Goal: Task Accomplishment & Management: Manage account settings

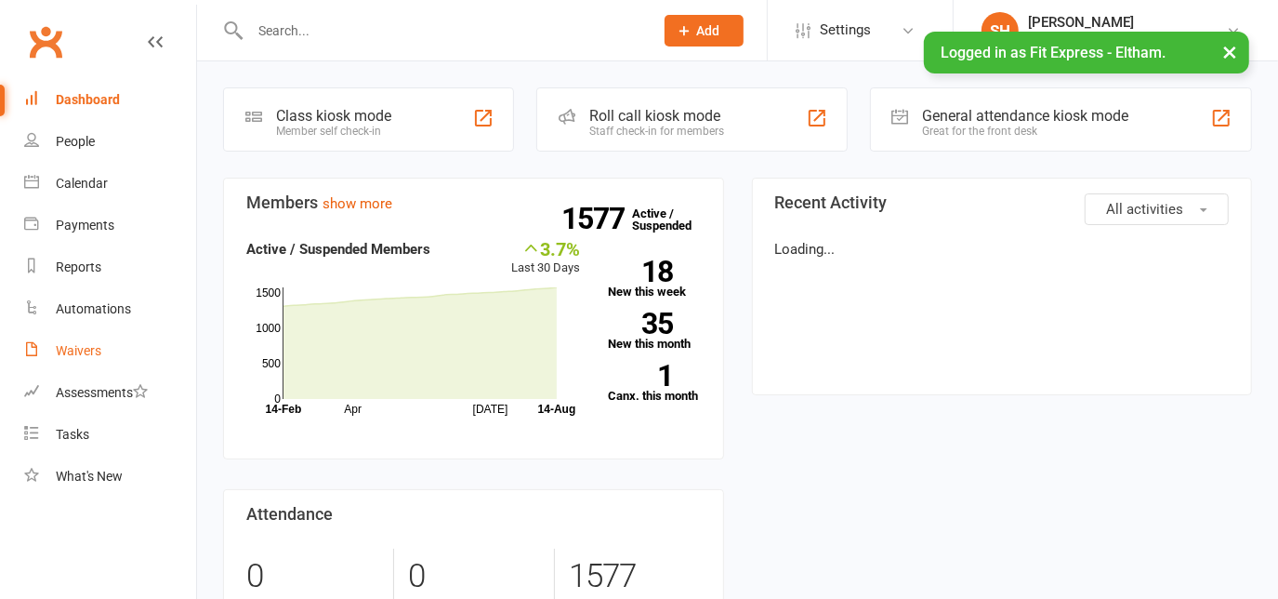
click at [87, 351] on div "Waivers" at bounding box center [79, 350] width 46 height 15
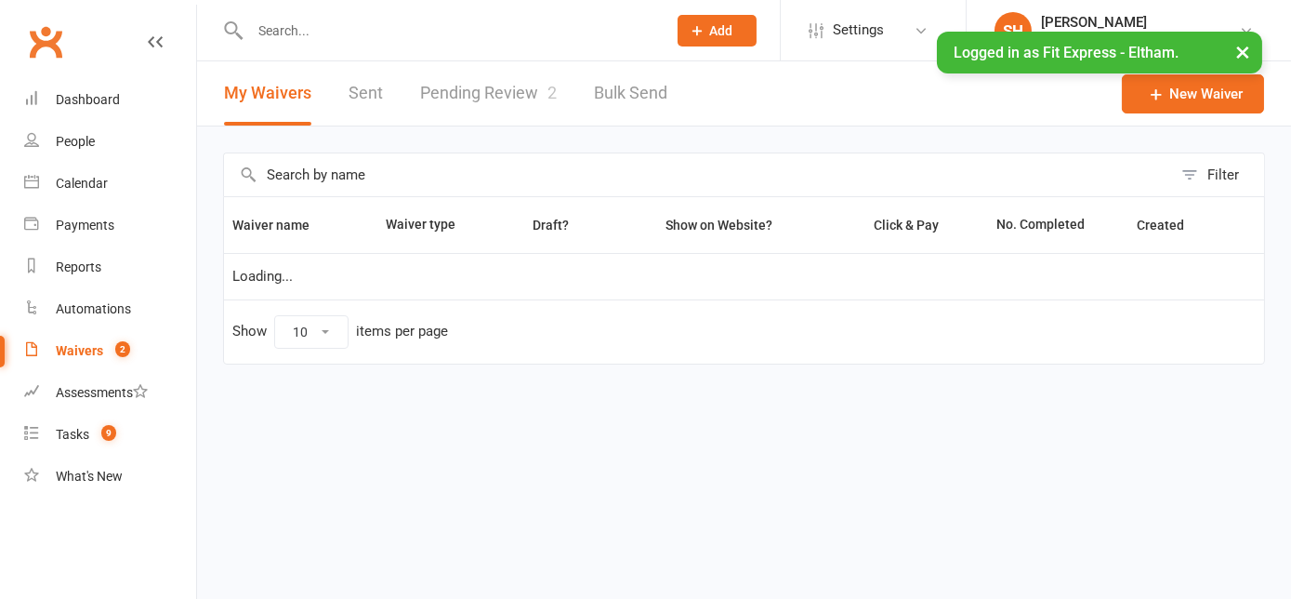
click at [510, 84] on link "Pending Review 2" at bounding box center [488, 93] width 137 height 64
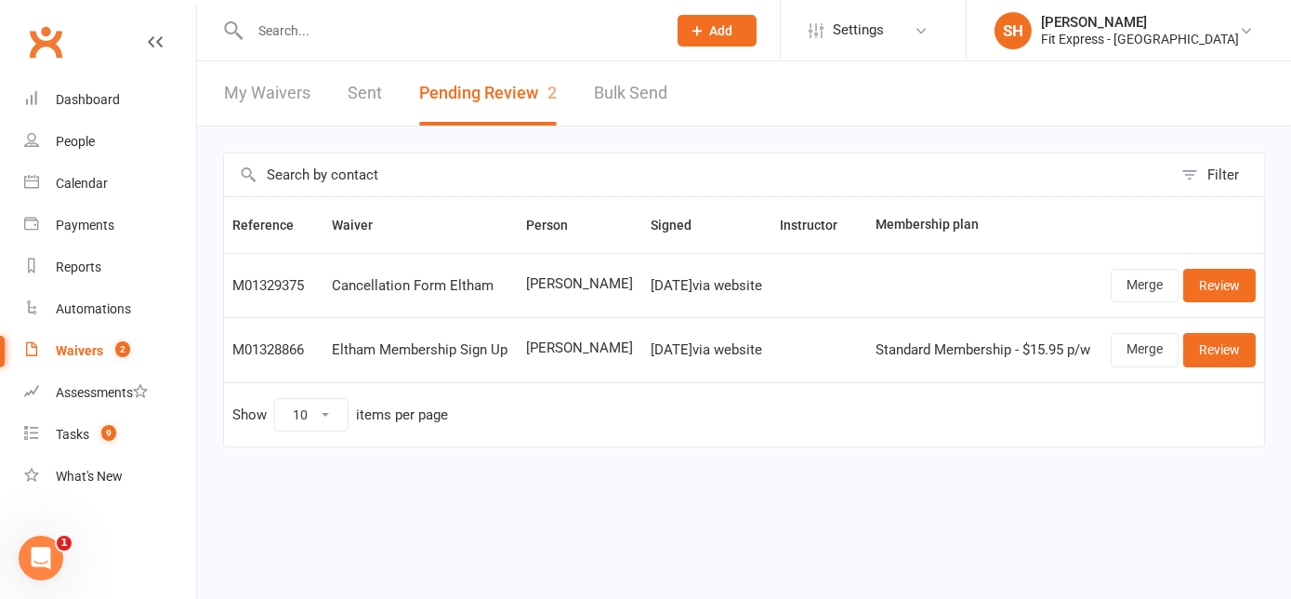
click at [288, 34] on input "text" at bounding box center [449, 31] width 409 height 26
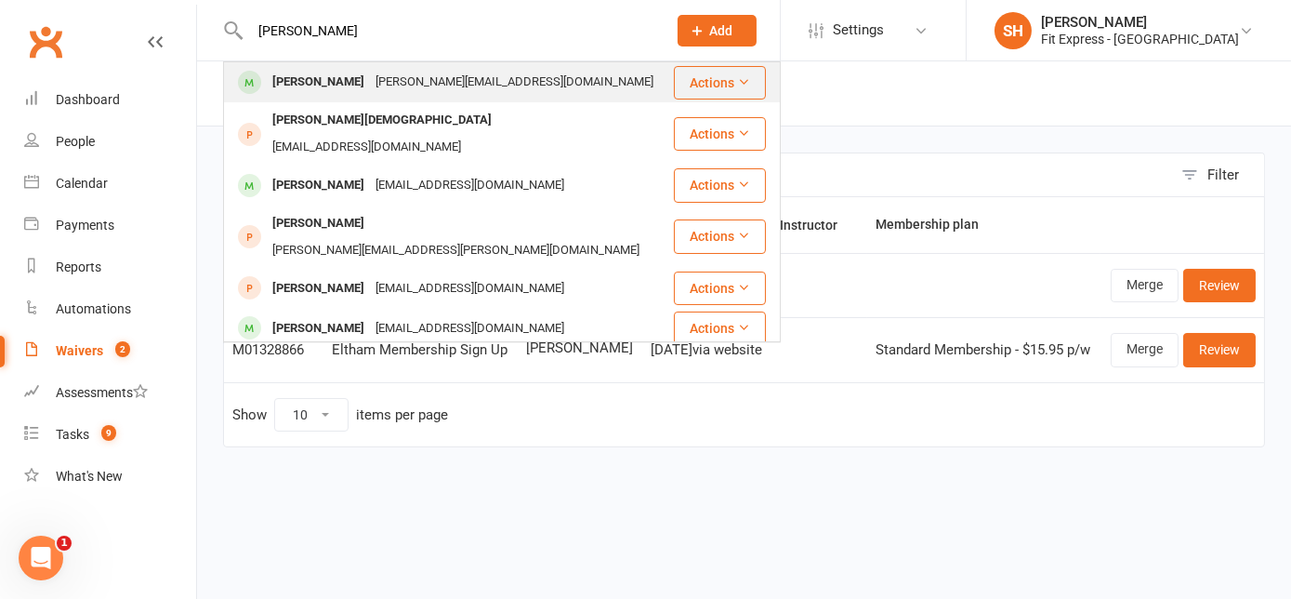
type input "[PERSON_NAME]"
click at [384, 74] on div "[PERSON_NAME][EMAIL_ADDRESS][DOMAIN_NAME]" at bounding box center [514, 82] width 289 height 27
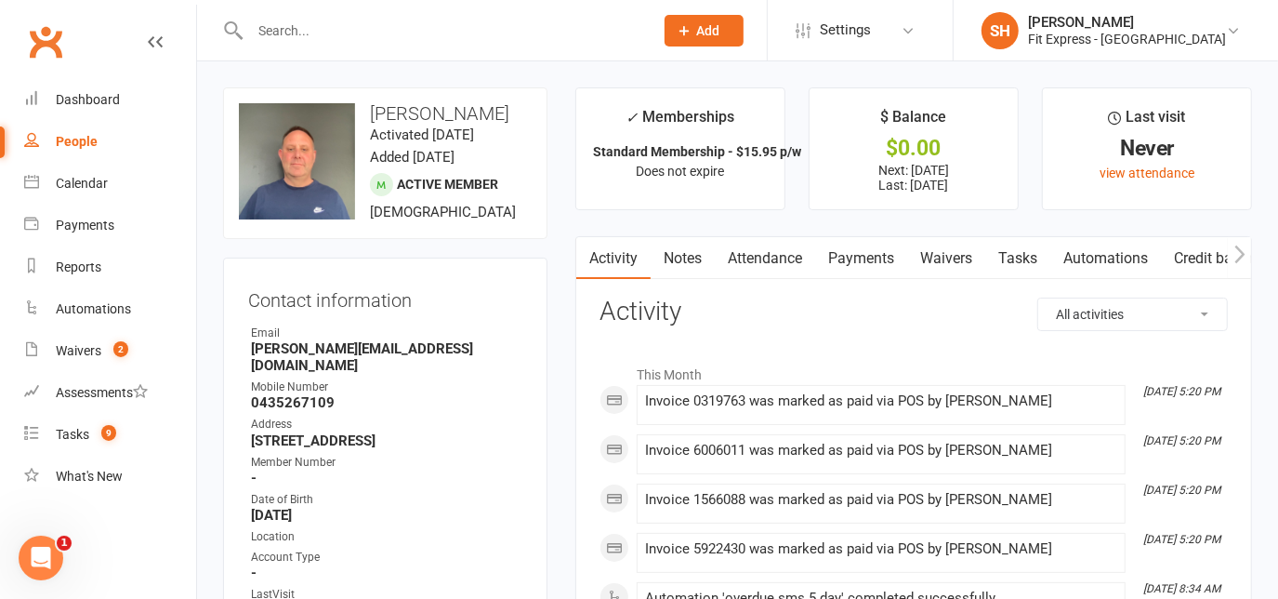
click at [686, 248] on link "Notes" at bounding box center [683, 258] width 64 height 43
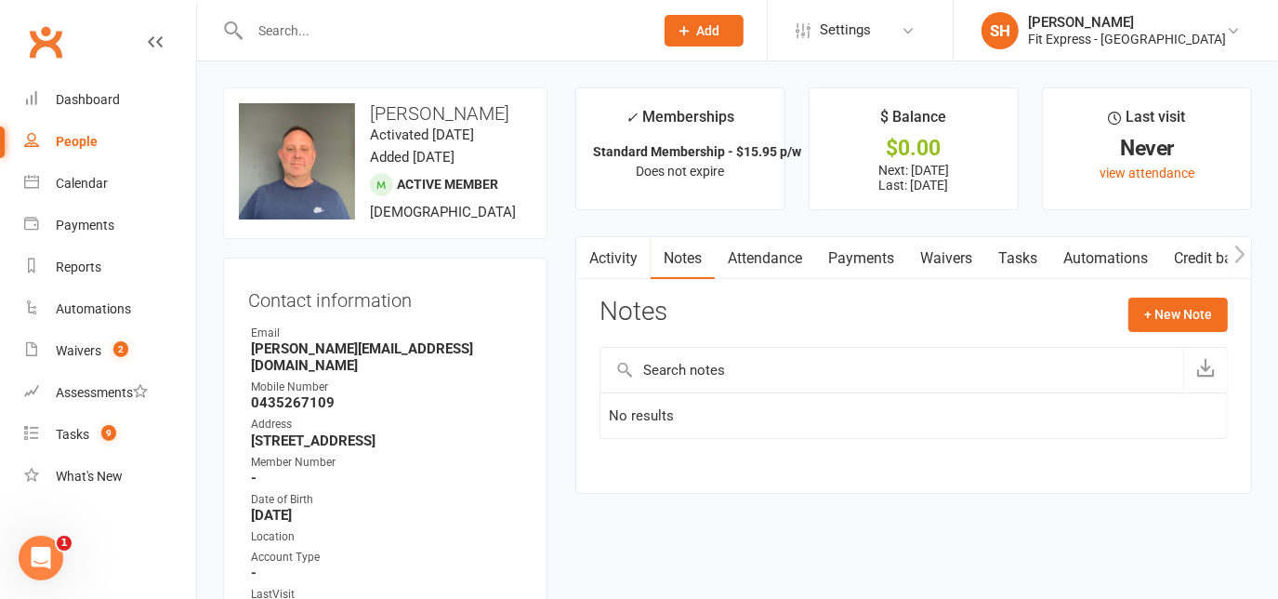
click at [492, 192] on span "Active member" at bounding box center [447, 184] width 101 height 15
click at [694, 402] on td "No results" at bounding box center [914, 415] width 627 height 46
click at [1192, 306] on button "+ New Note" at bounding box center [1178, 314] width 99 height 33
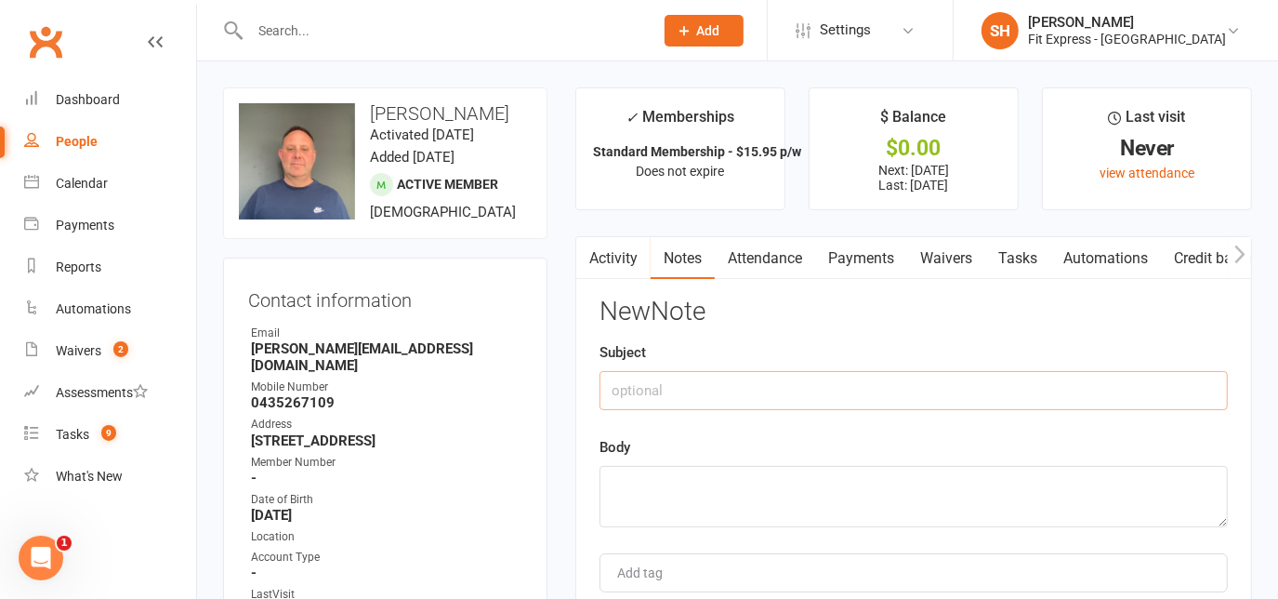
click at [677, 389] on input "text" at bounding box center [914, 390] width 629 height 39
type input "Cancelling"
click at [663, 463] on div "Body" at bounding box center [914, 481] width 629 height 91
click at [661, 473] on textarea at bounding box center [914, 496] width 629 height 61
drag, startPoint x: 610, startPoint y: 478, endPoint x: 1185, endPoint y: 469, distance: 574.7
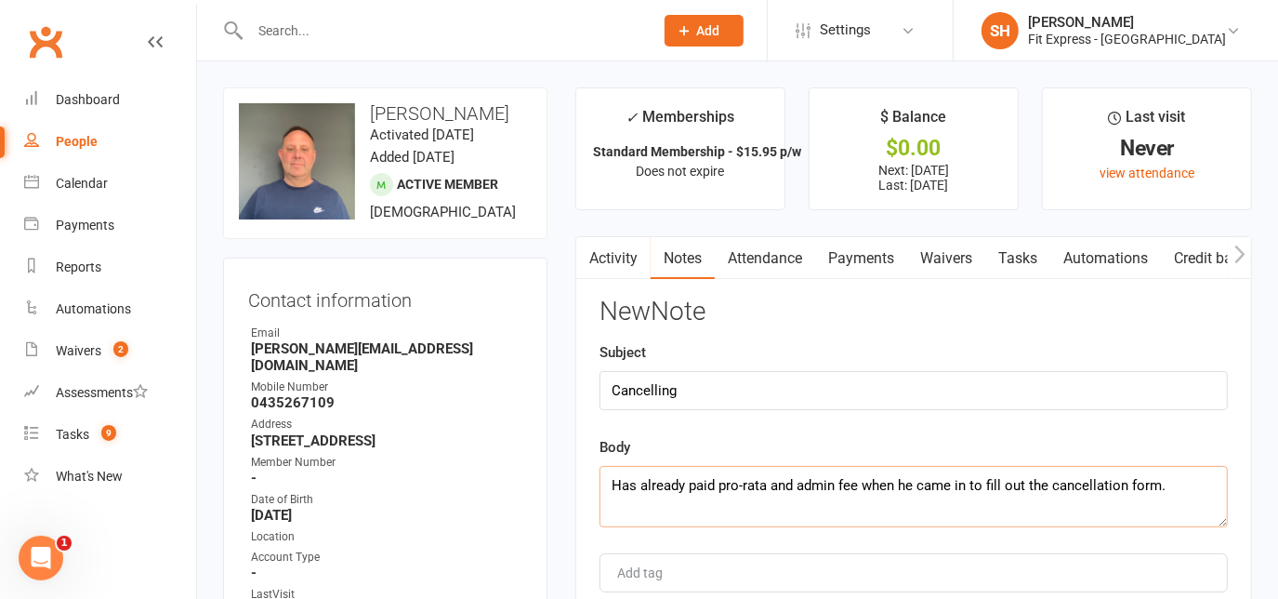
click at [1185, 469] on textarea "Has already paid pro-rata and admin fee when he came in to fill out the cancell…" at bounding box center [914, 496] width 629 height 61
paste textarea ""He has already paid the pro-rata amount and the administrative fee when he cam…"
click at [617, 478] on textarea ""He has already paid the pro-rata amount and the administrative fee when he cam…" at bounding box center [914, 496] width 629 height 61
click at [998, 485] on textarea "He has already paid the pro-rata amount and the administrative fee when he came…" at bounding box center [914, 496] width 629 height 61
click at [947, 500] on textarea "He has already paid the pro-rata amount and the admin fee when he came in to co…" at bounding box center [914, 496] width 629 height 61
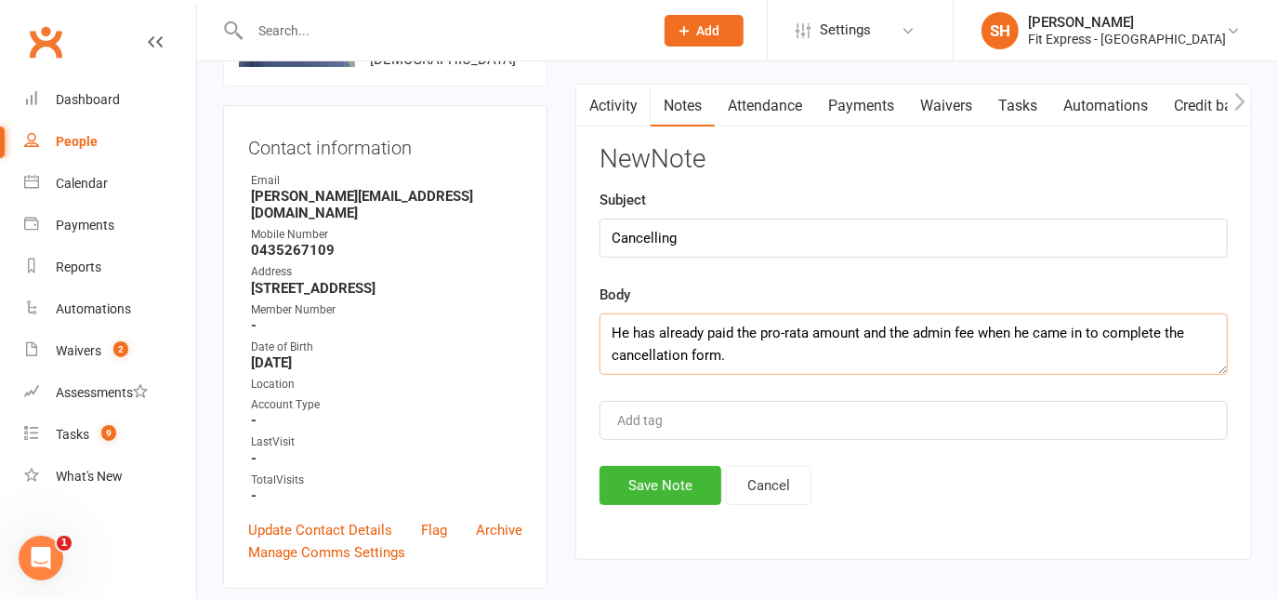
scroll to position [153, 0]
type textarea "He has already paid the pro-rata amount and the admin fee when he came in to co…"
click at [689, 483] on button "Save Note" at bounding box center [661, 484] width 122 height 39
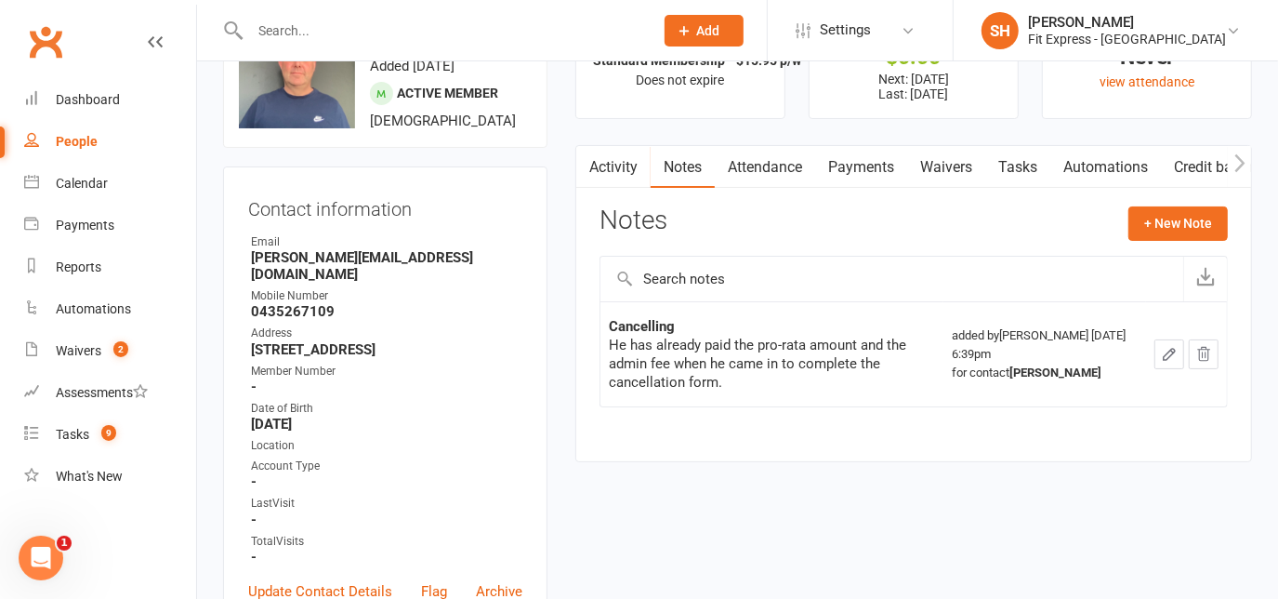
scroll to position [0, 0]
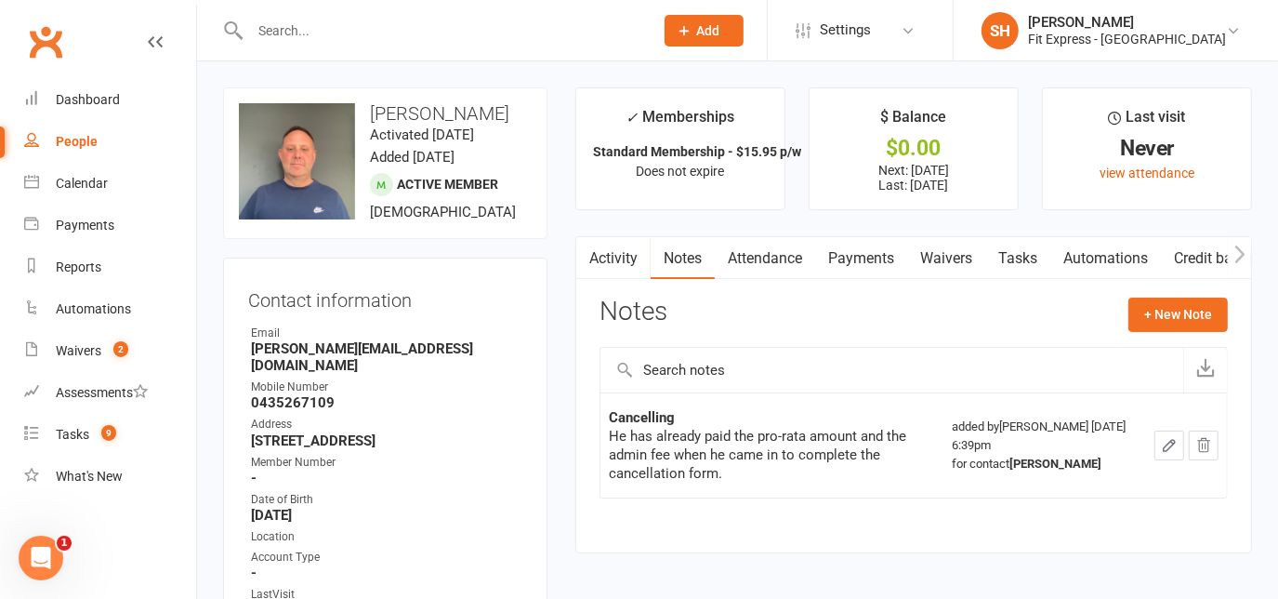
click at [64, 50] on link "Clubworx" at bounding box center [45, 42] width 46 height 46
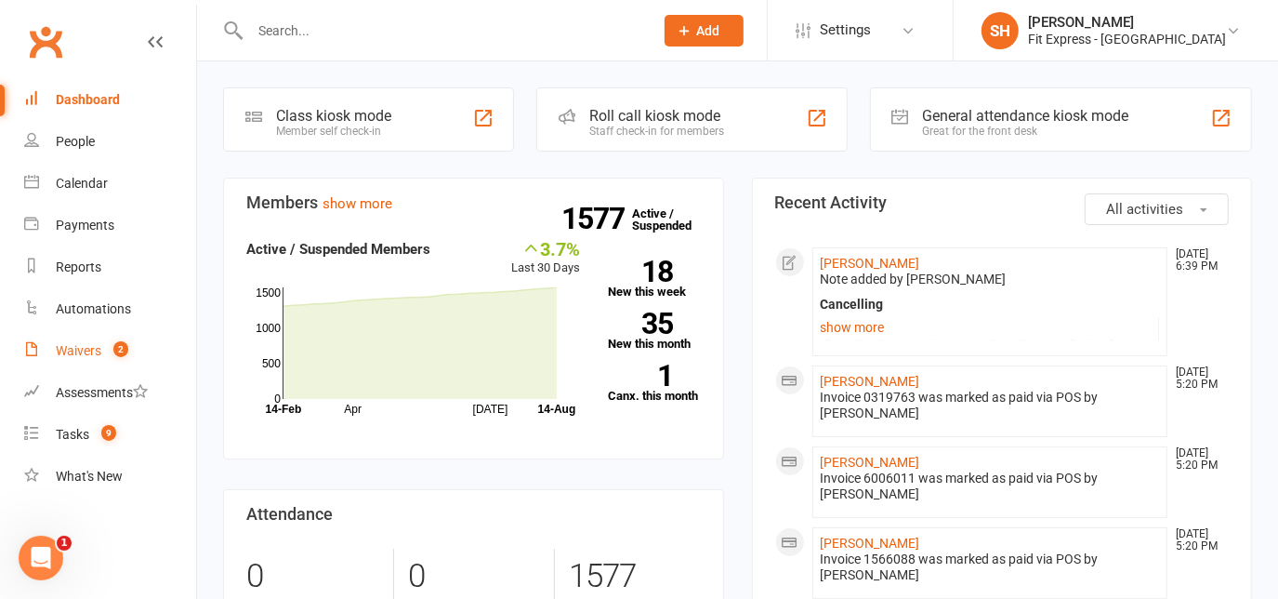
click at [136, 352] on link "Waivers 2" at bounding box center [110, 351] width 172 height 42
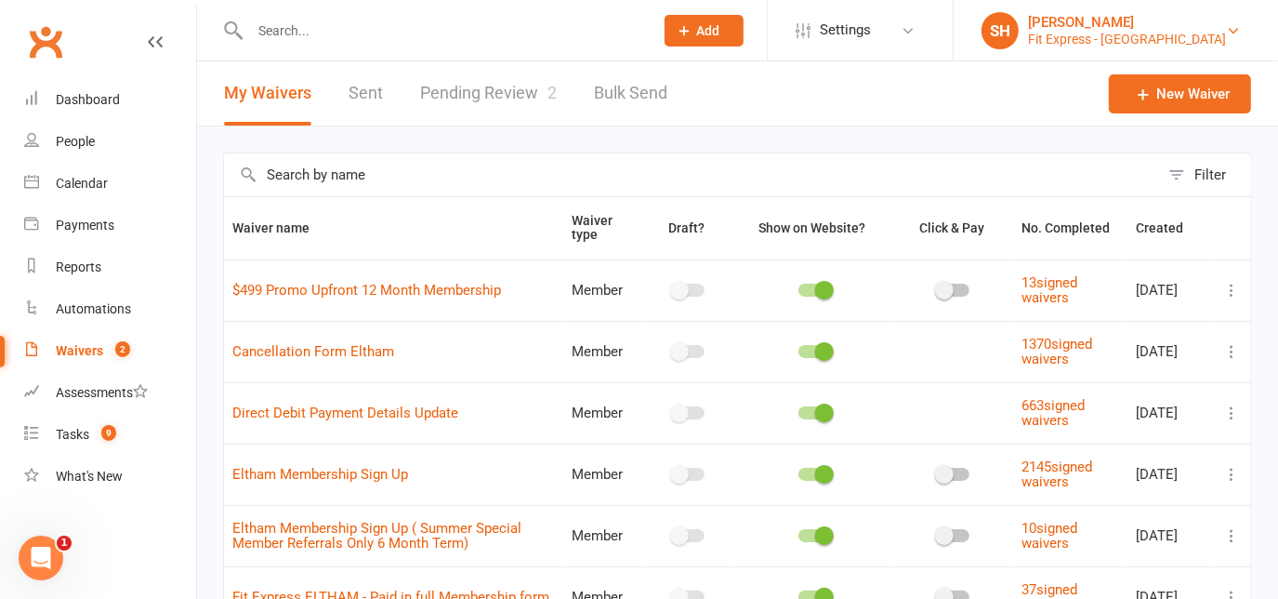
click at [1177, 32] on div "Fit Express - [GEOGRAPHIC_DATA]" at bounding box center [1127, 39] width 198 height 17
